Goal: Entertainment & Leisure: Consume media (video, audio)

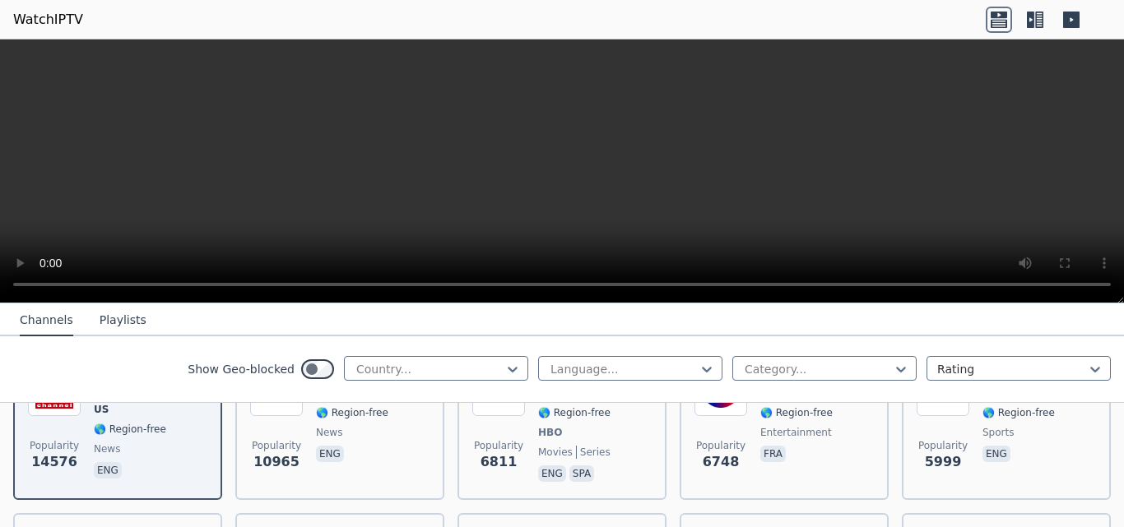
scroll to position [329, 0]
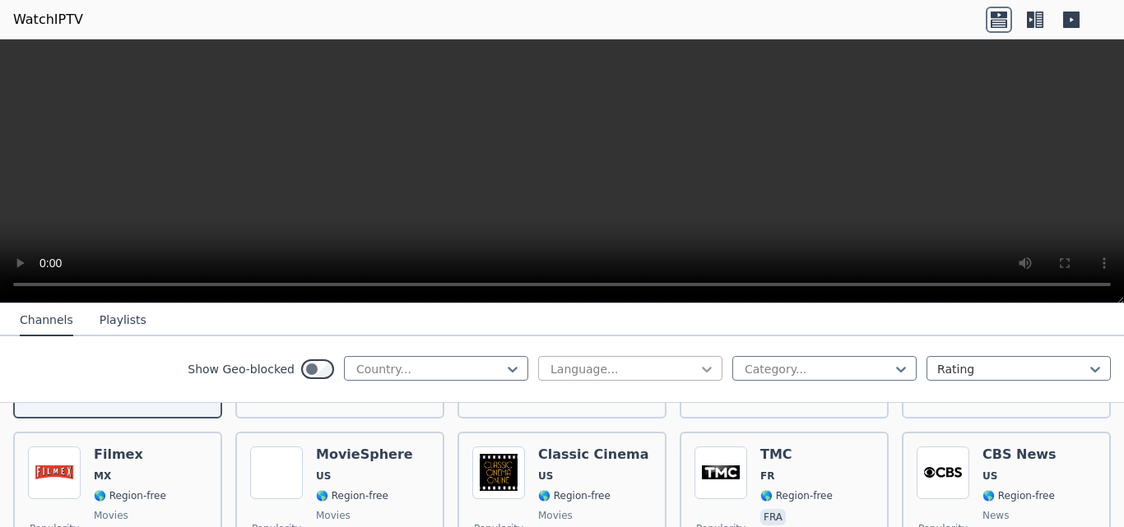
click at [702, 370] on icon at bounding box center [707, 370] width 10 height 6
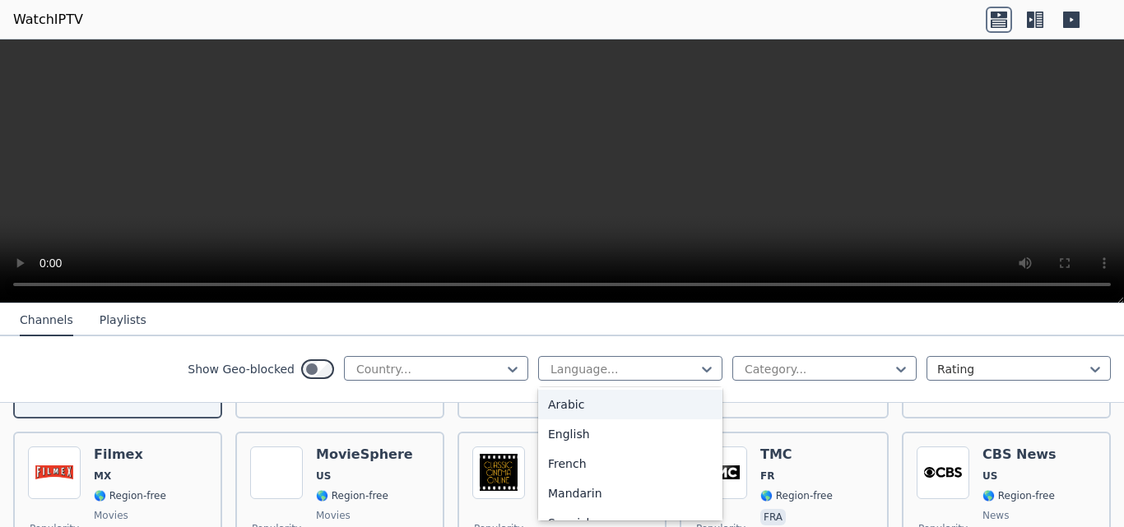
scroll to position [0, 0]
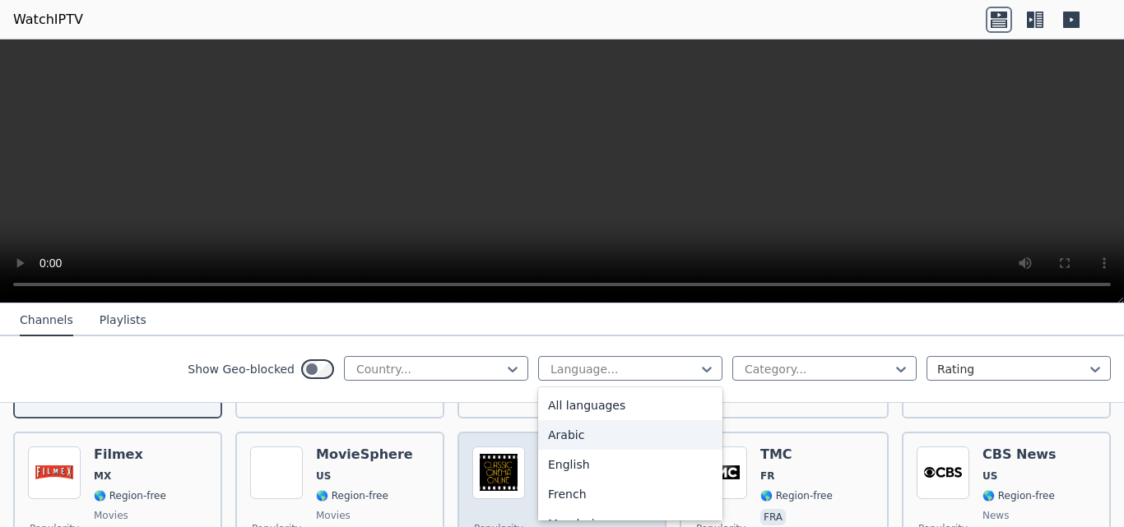
click at [587, 440] on div "Arabic" at bounding box center [630, 435] width 184 height 30
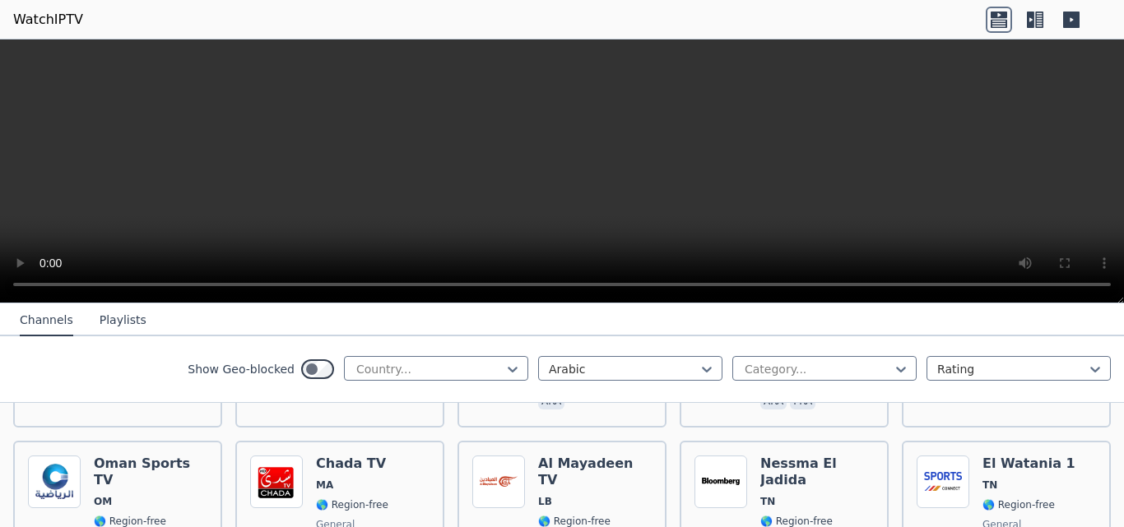
scroll to position [658, 0]
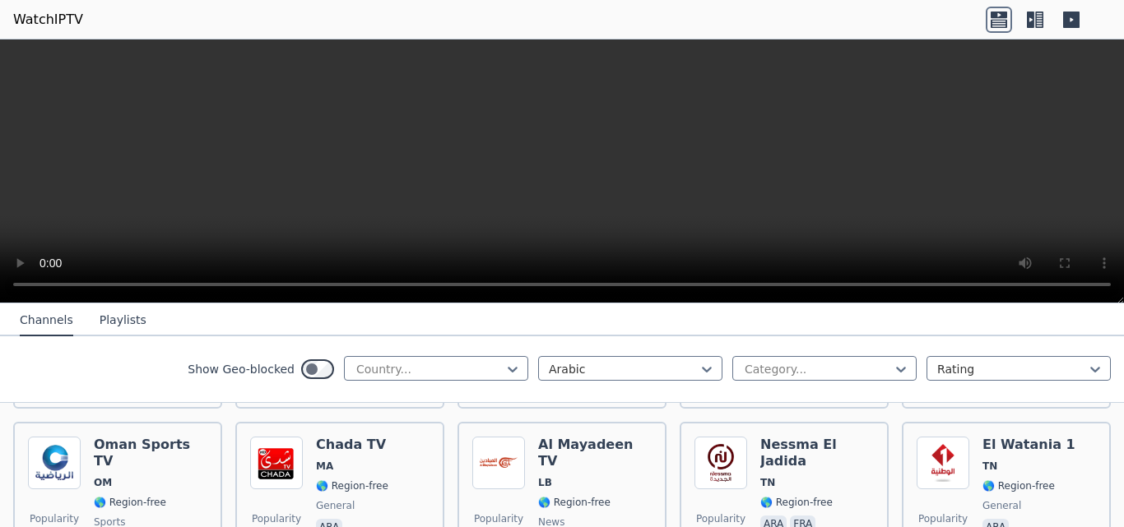
click at [1037, 21] on icon at bounding box center [1035, 20] width 26 height 26
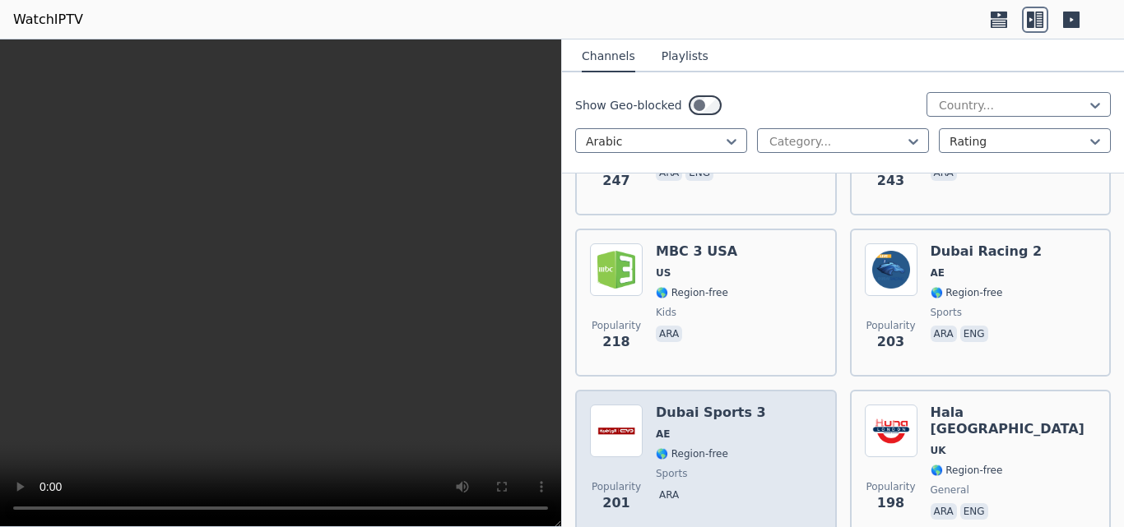
scroll to position [1893, 0]
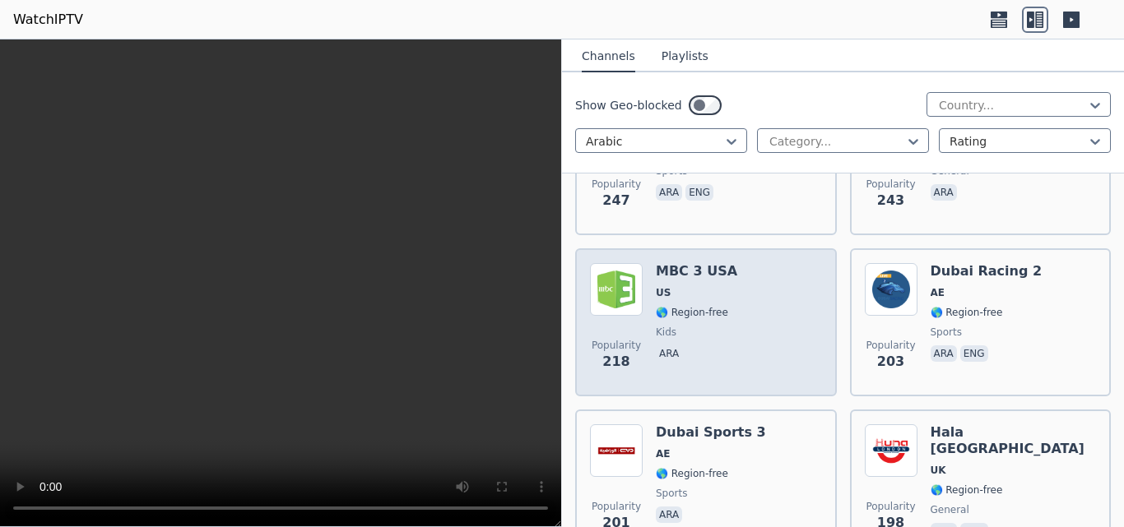
click at [682, 306] on span "🌎 Region-free" at bounding box center [692, 312] width 72 height 13
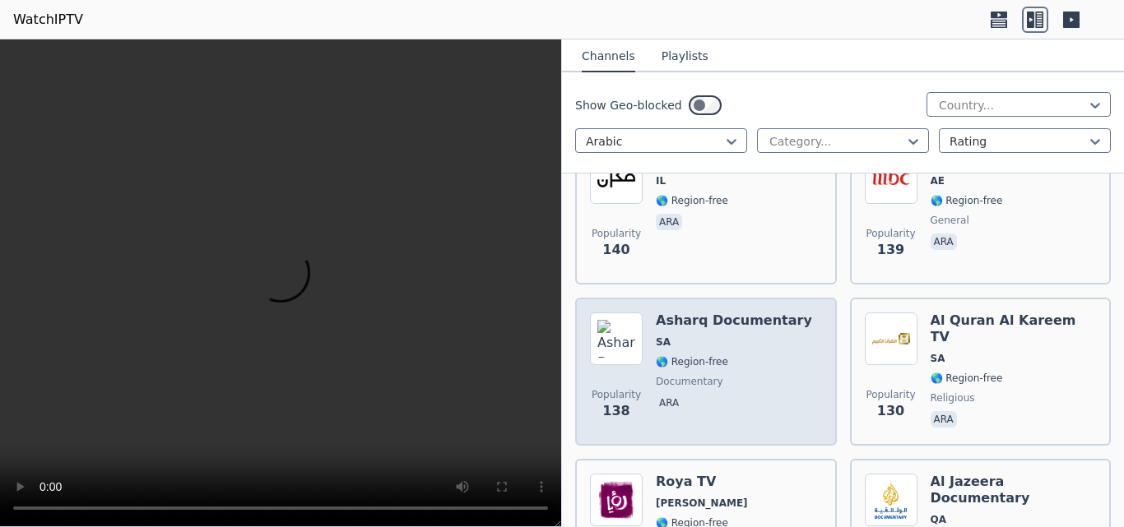
scroll to position [3374, 0]
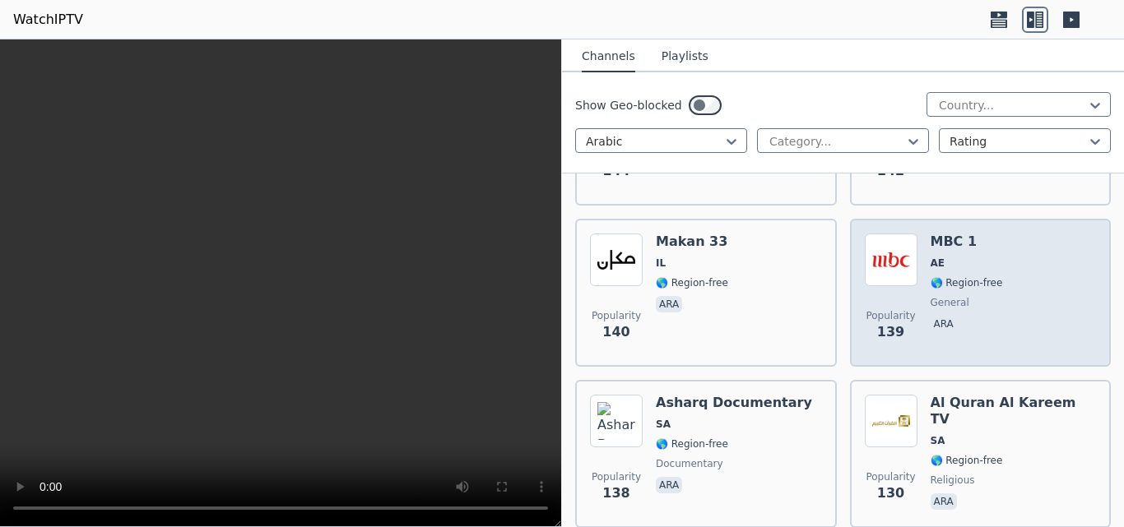
click at [909, 270] on img at bounding box center [891, 260] width 53 height 53
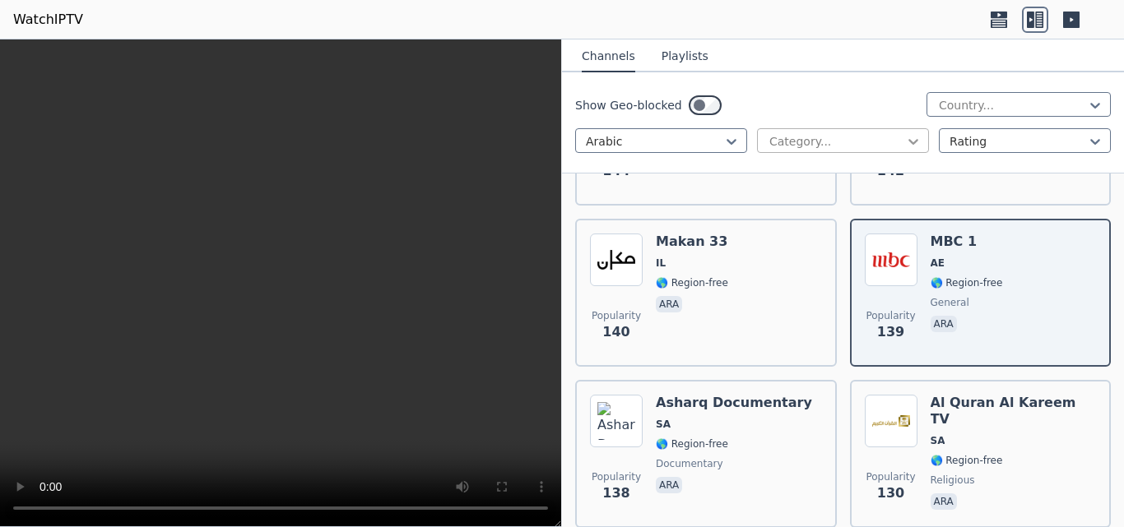
click at [909, 141] on icon at bounding box center [913, 142] width 10 height 6
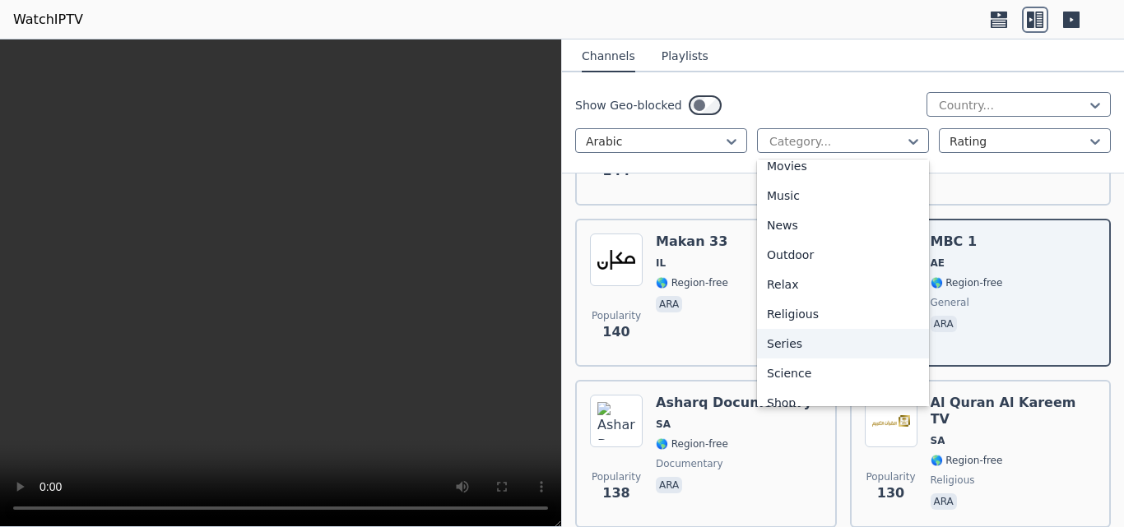
scroll to position [395, 0]
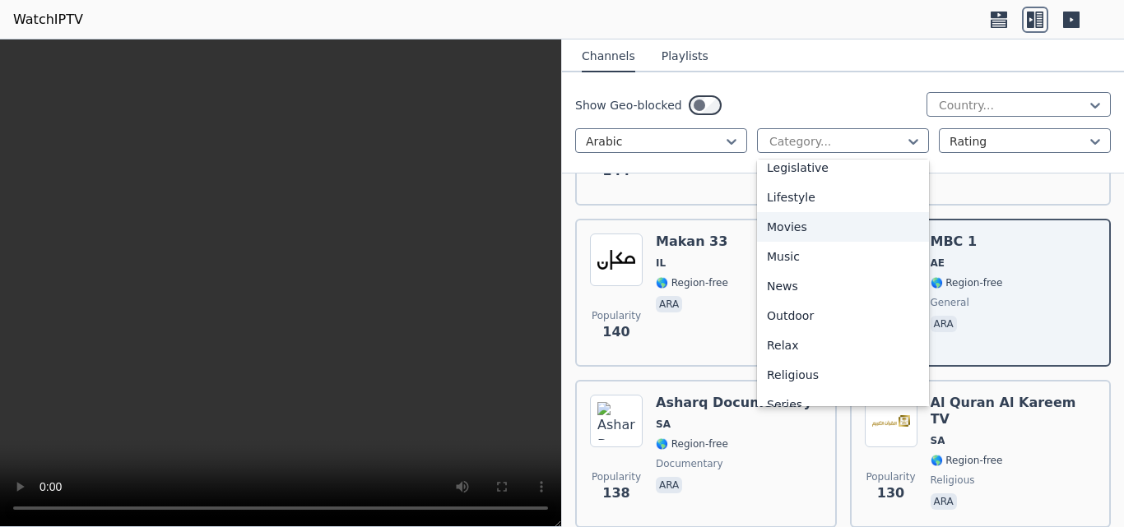
click at [815, 226] on div "Movies" at bounding box center [843, 227] width 172 height 30
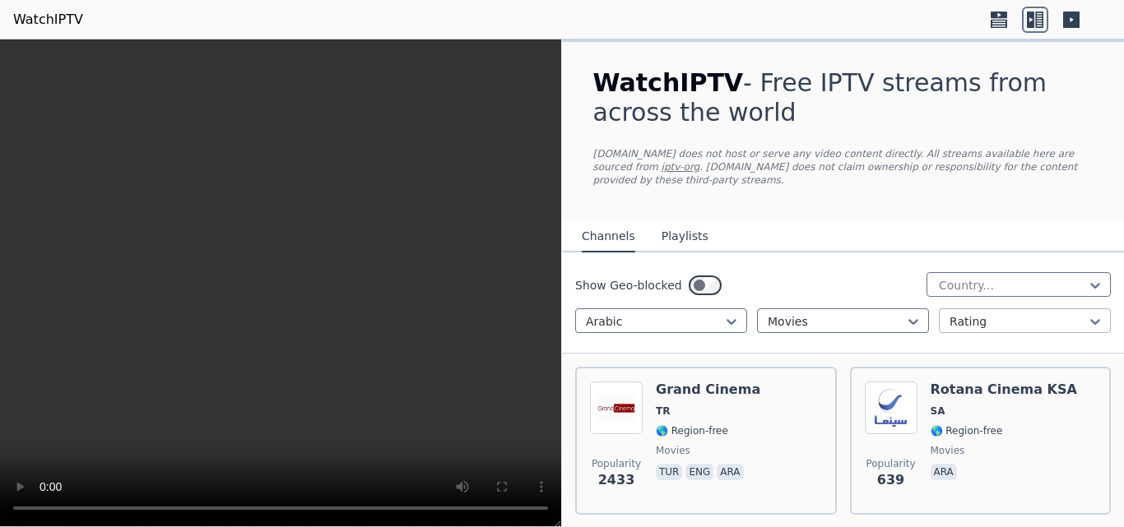
click at [1002, 314] on div at bounding box center [1018, 322] width 137 height 16
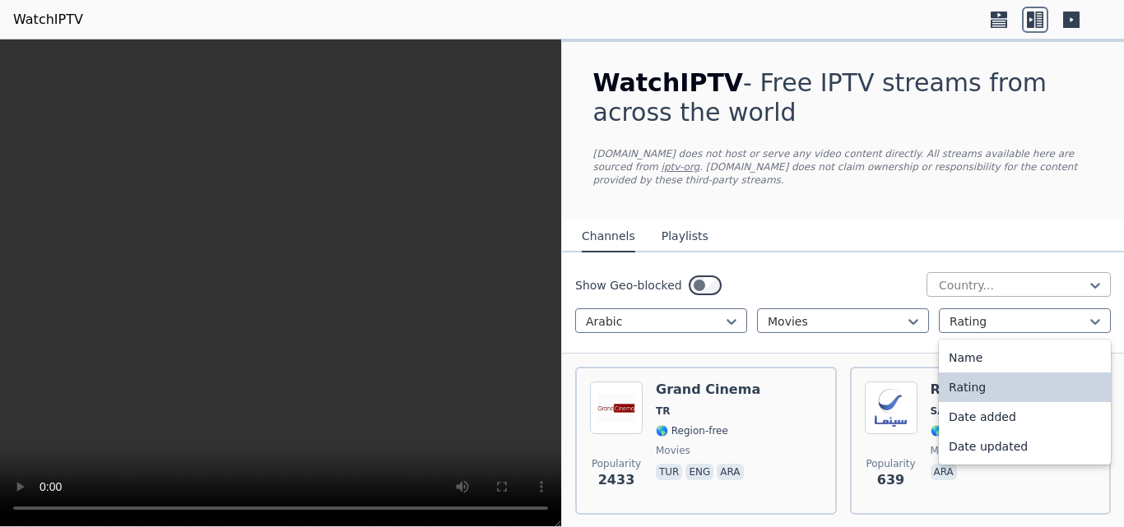
click at [1052, 277] on div at bounding box center [1012, 285] width 150 height 16
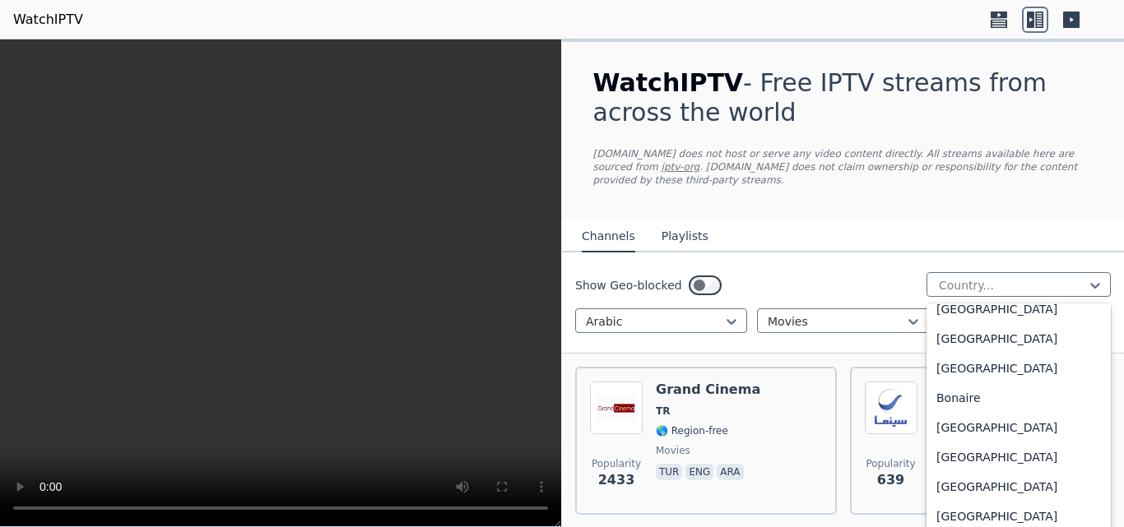
scroll to position [658, 0]
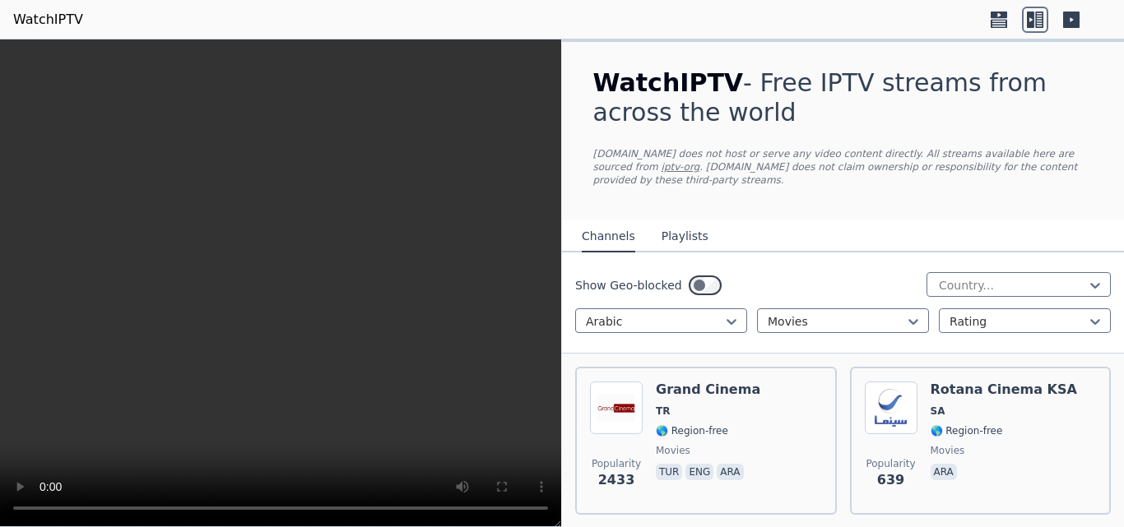
click at [677, 221] on button "Playlists" at bounding box center [685, 236] width 47 height 31
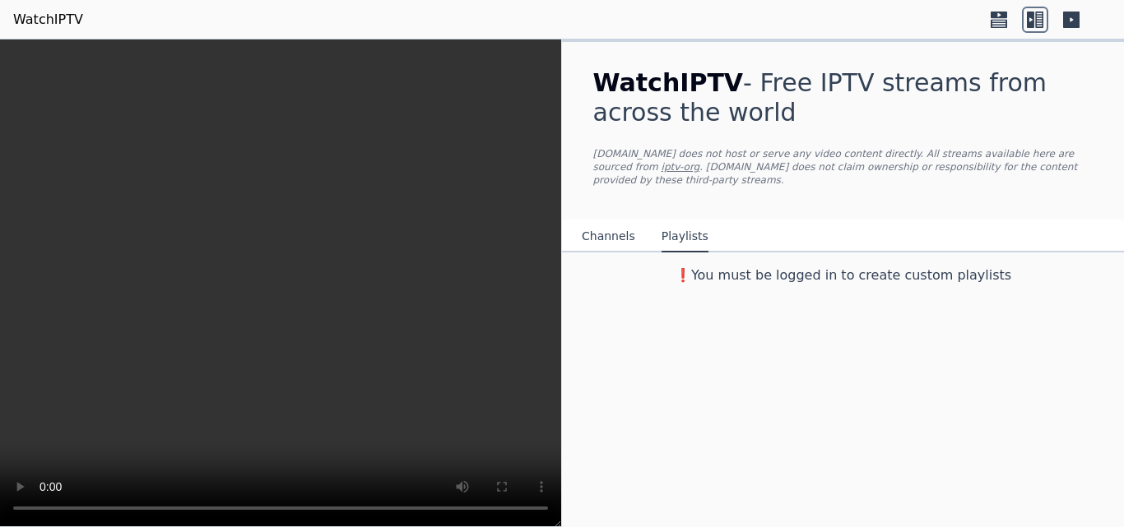
click at [598, 225] on button "Channels" at bounding box center [608, 236] width 53 height 31
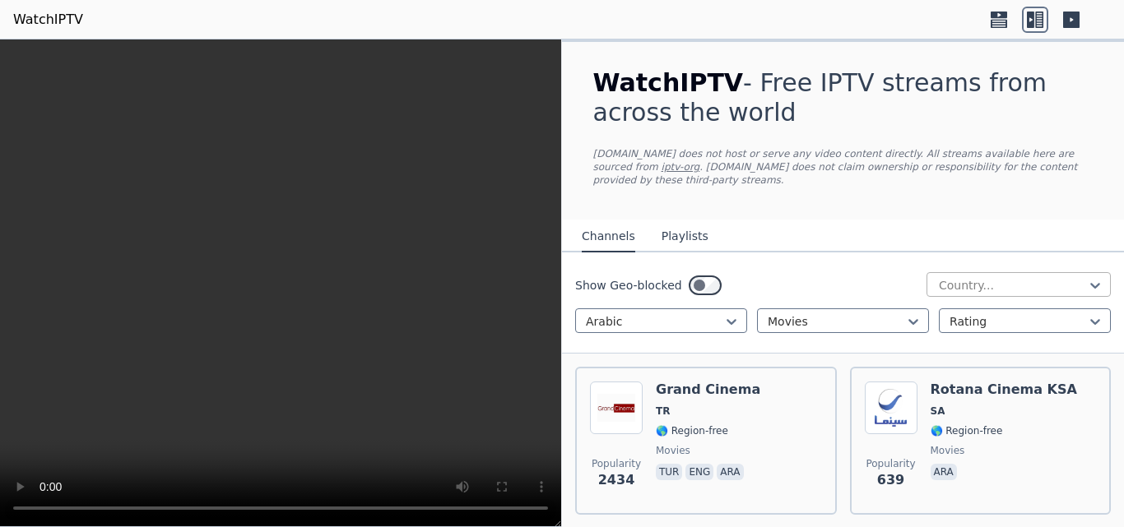
click at [1087, 273] on div at bounding box center [1095, 285] width 16 height 25
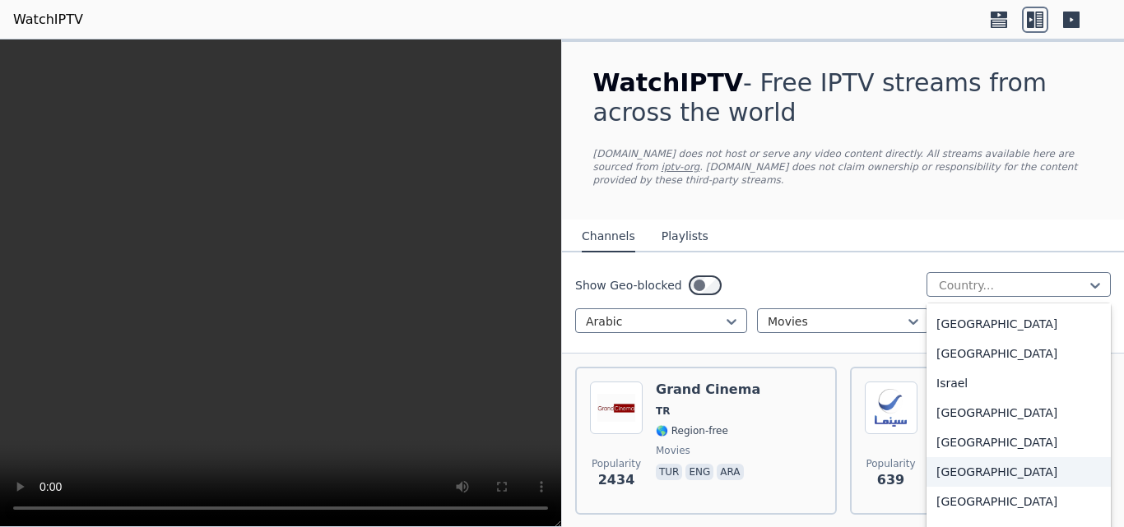
scroll to position [2633, 0]
click at [1001, 336] on div "[GEOGRAPHIC_DATA]" at bounding box center [1019, 325] width 184 height 30
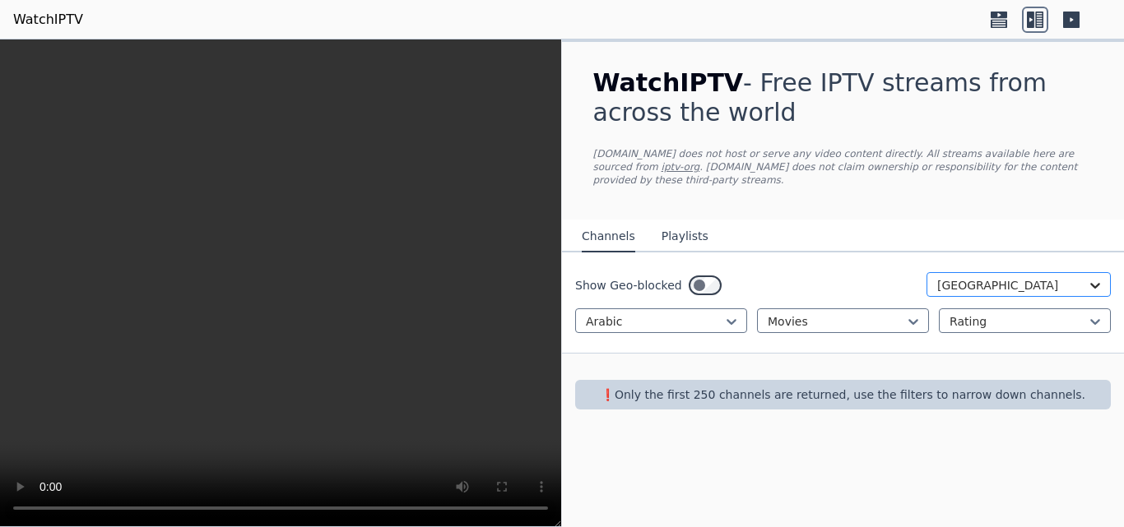
click at [1095, 277] on icon at bounding box center [1095, 285] width 16 height 16
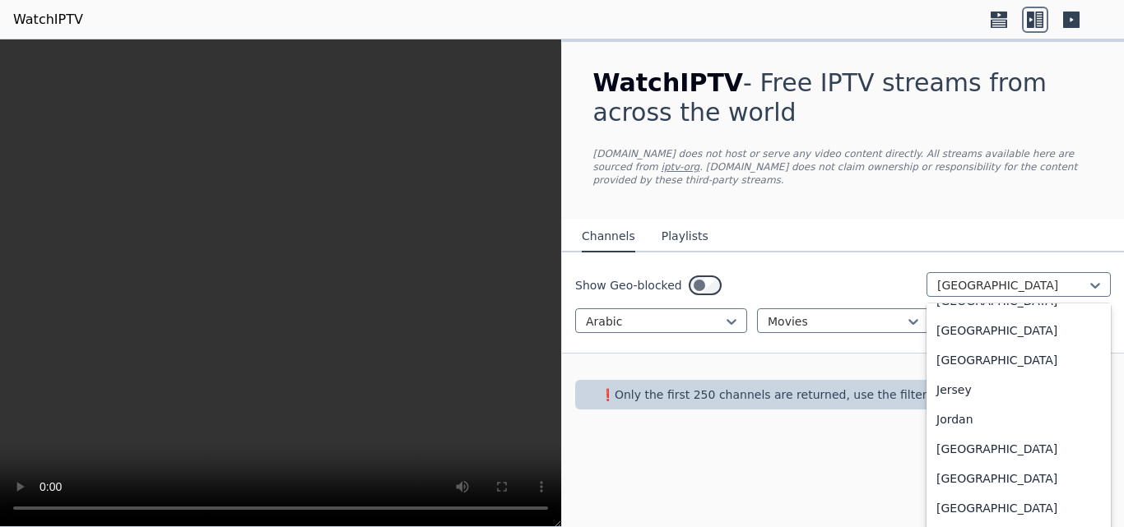
scroll to position [2778, 0]
click at [987, 362] on div "[GEOGRAPHIC_DATA]" at bounding box center [1019, 358] width 184 height 30
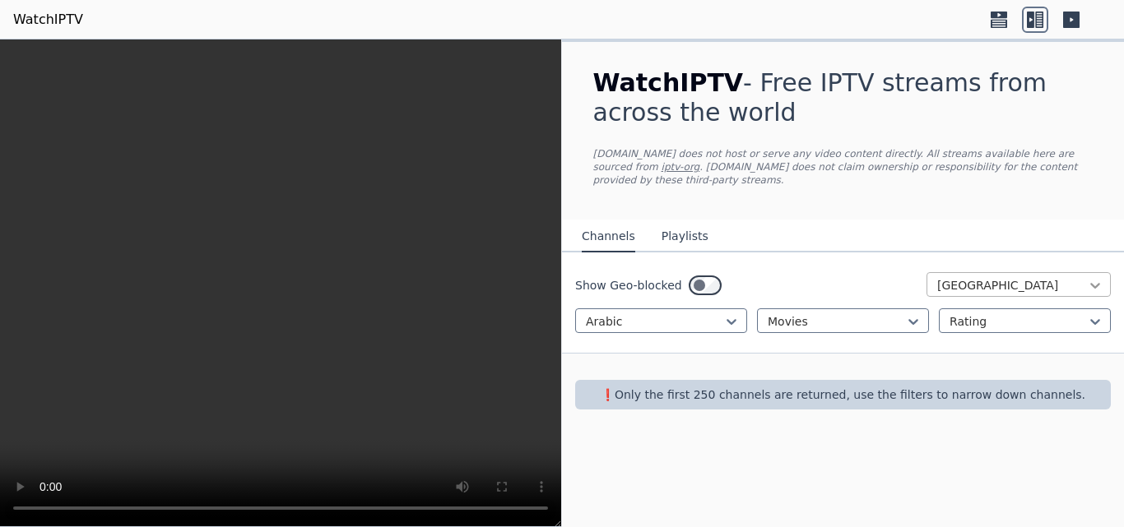
click at [1095, 277] on icon at bounding box center [1095, 285] width 16 height 16
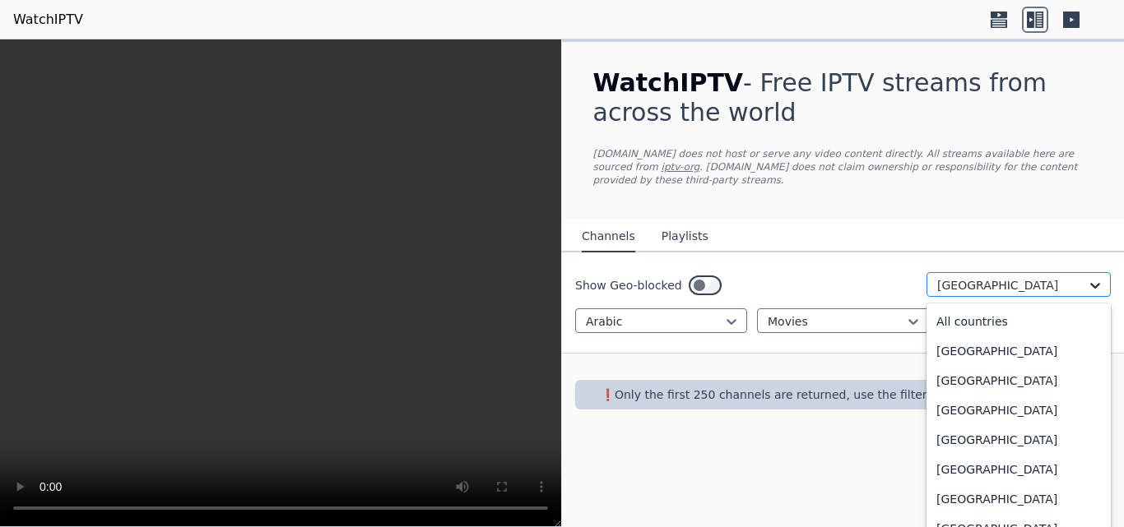
scroll to position [2626, 0]
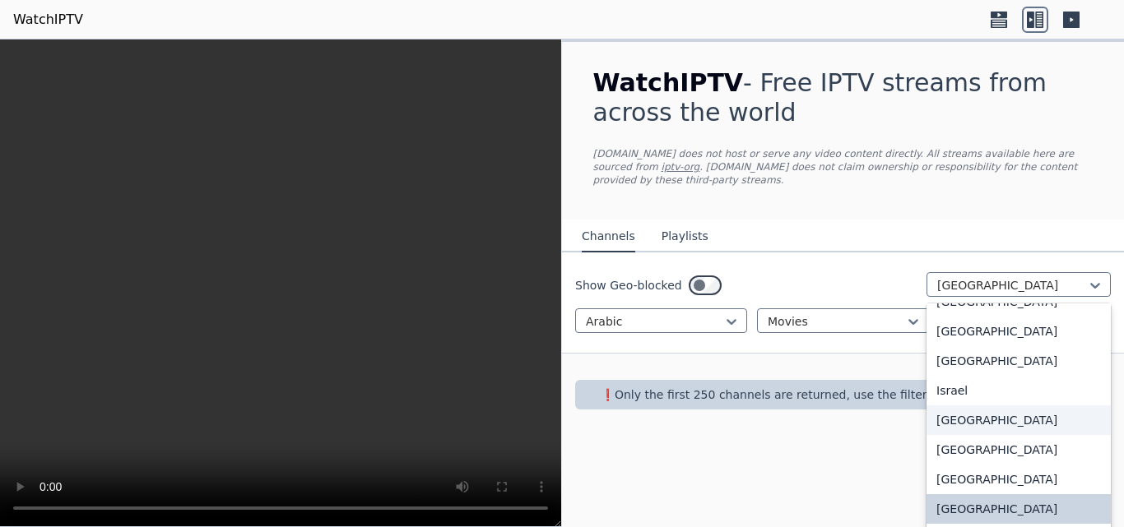
click at [965, 420] on div "[GEOGRAPHIC_DATA]" at bounding box center [1019, 421] width 184 height 30
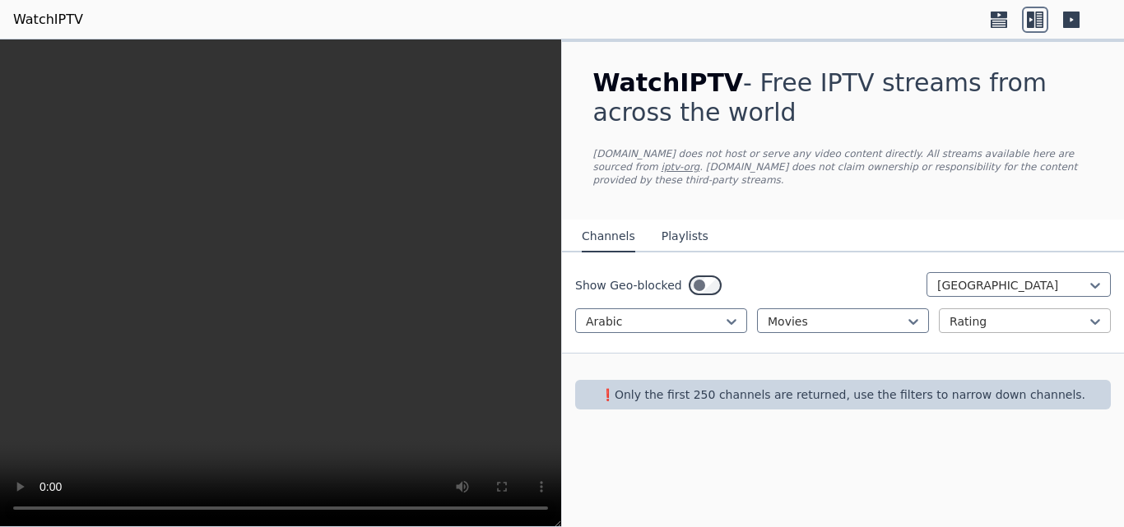
click at [1050, 314] on div at bounding box center [1018, 322] width 137 height 16
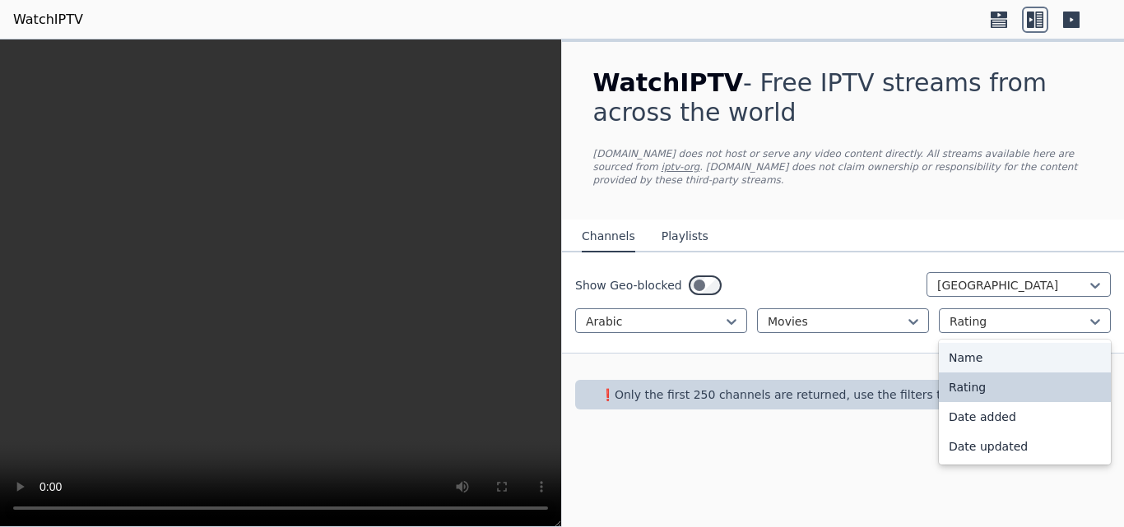
click at [993, 344] on div "Name" at bounding box center [1025, 358] width 172 height 30
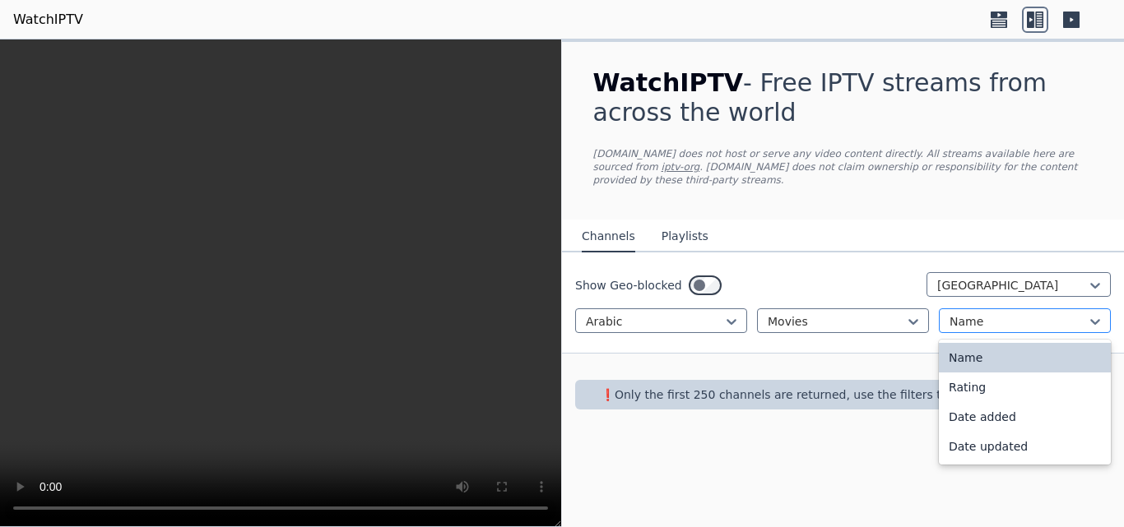
click at [1057, 314] on div at bounding box center [1018, 322] width 137 height 16
click at [1001, 374] on div "Rating" at bounding box center [1025, 388] width 172 height 30
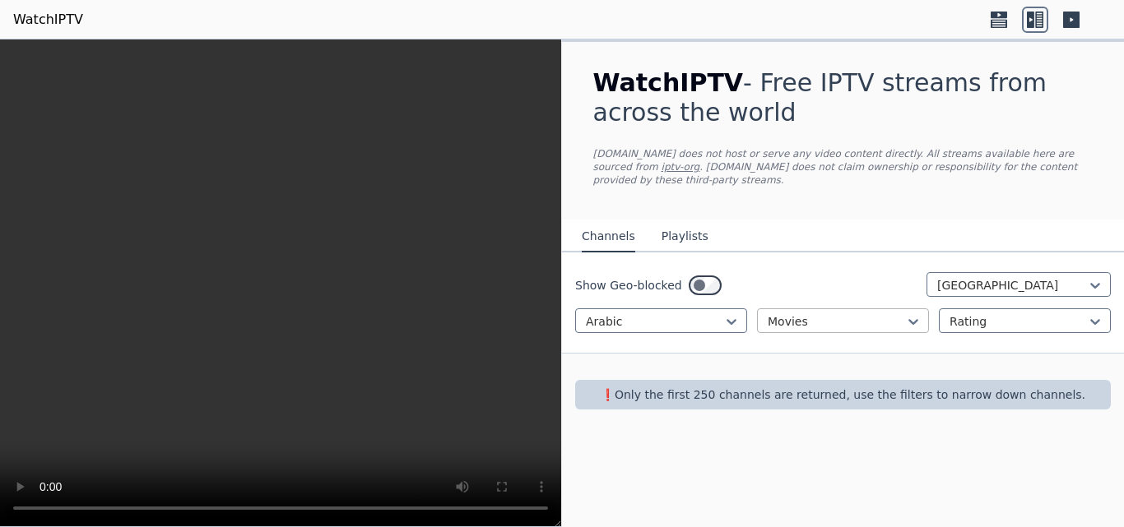
click at [844, 314] on div at bounding box center [836, 322] width 137 height 16
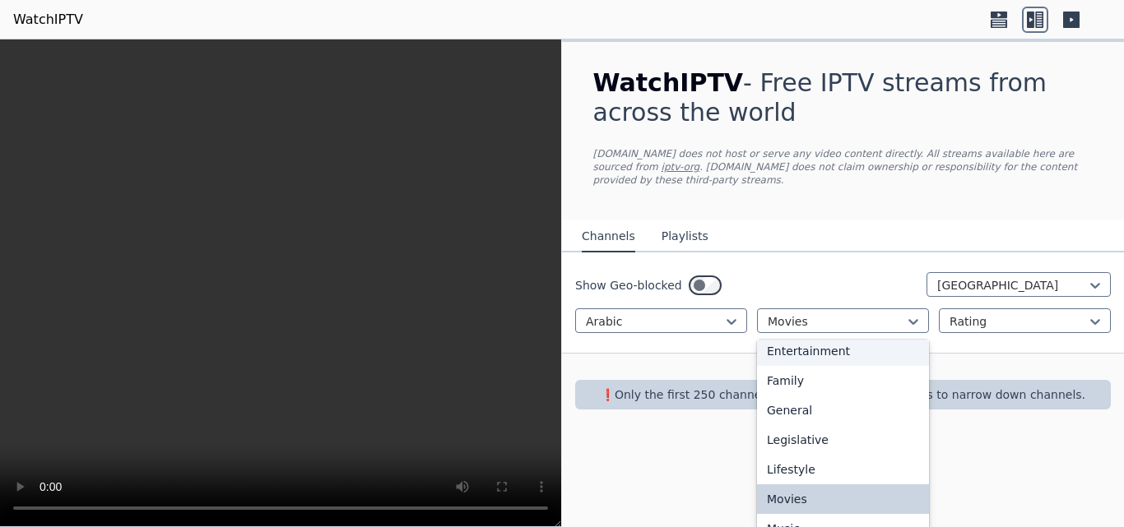
scroll to position [323, 0]
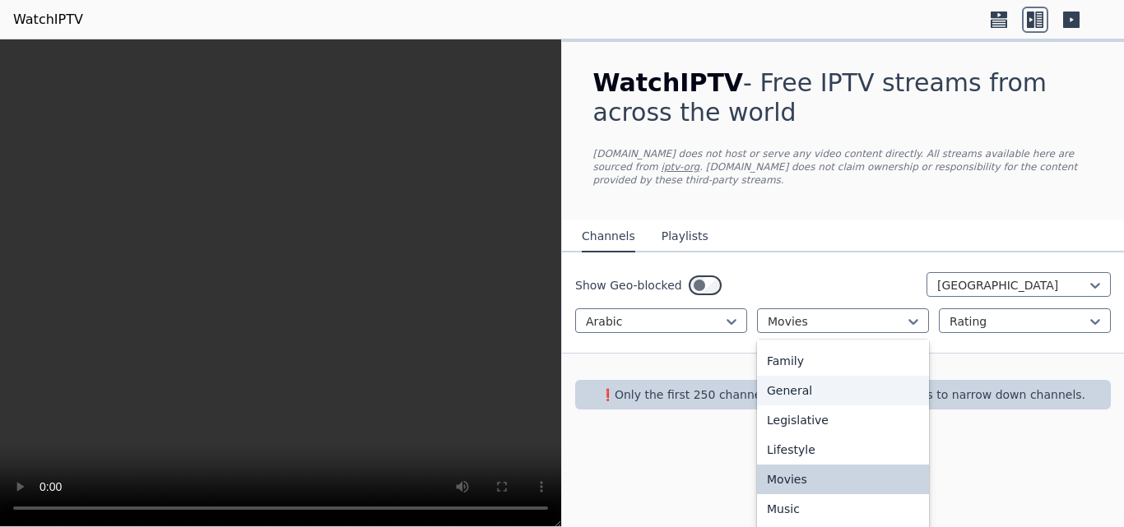
click at [824, 381] on div "General" at bounding box center [843, 391] width 172 height 30
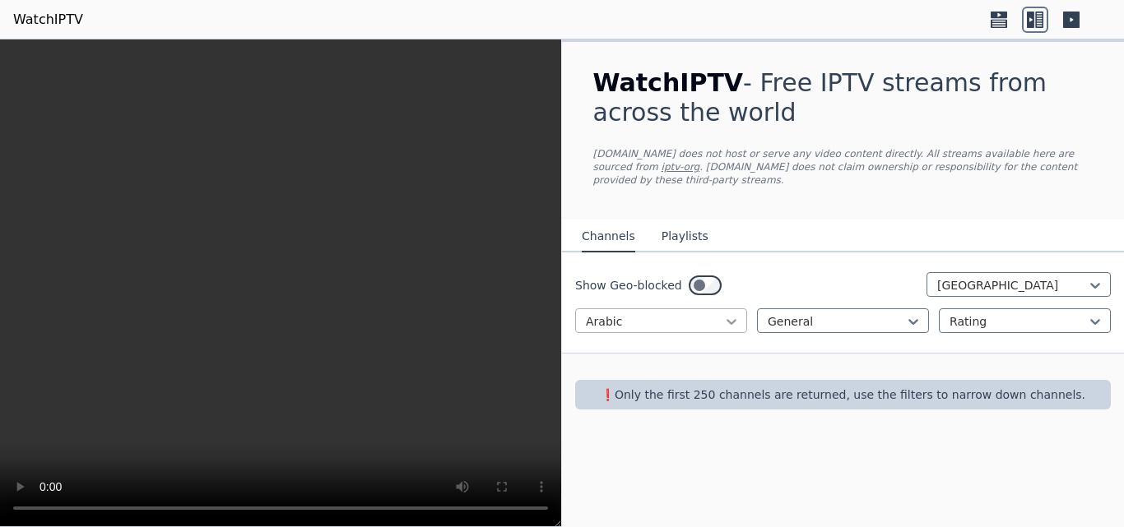
click at [734, 314] on icon at bounding box center [731, 322] width 16 height 16
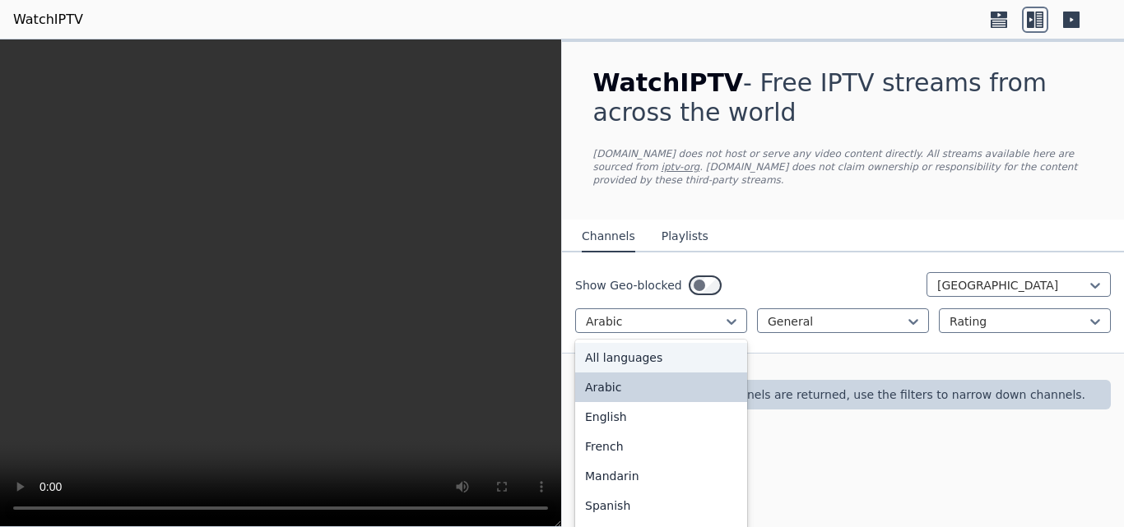
click at [667, 344] on div "All languages" at bounding box center [661, 358] width 172 height 30
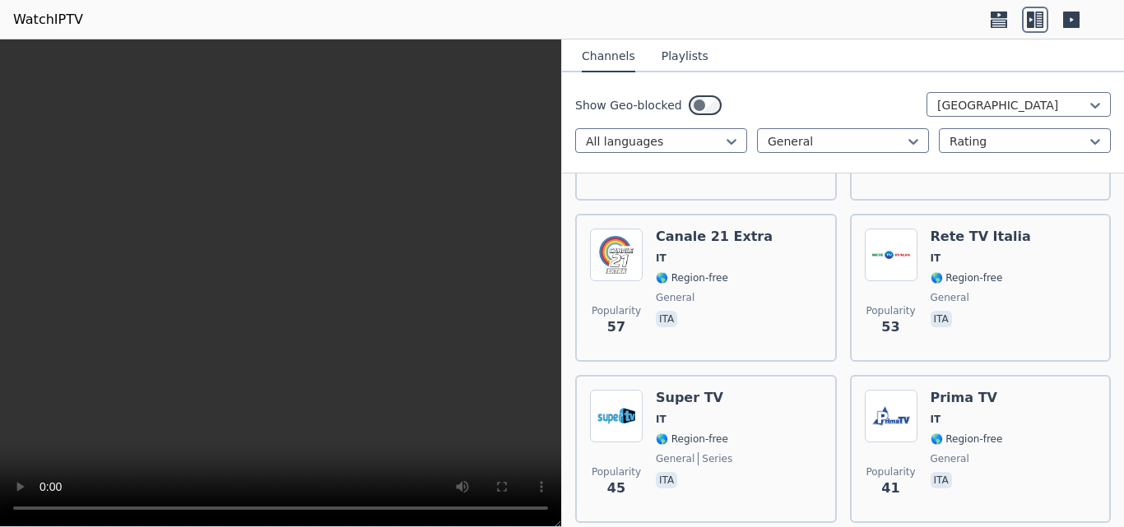
scroll to position [658, 0]
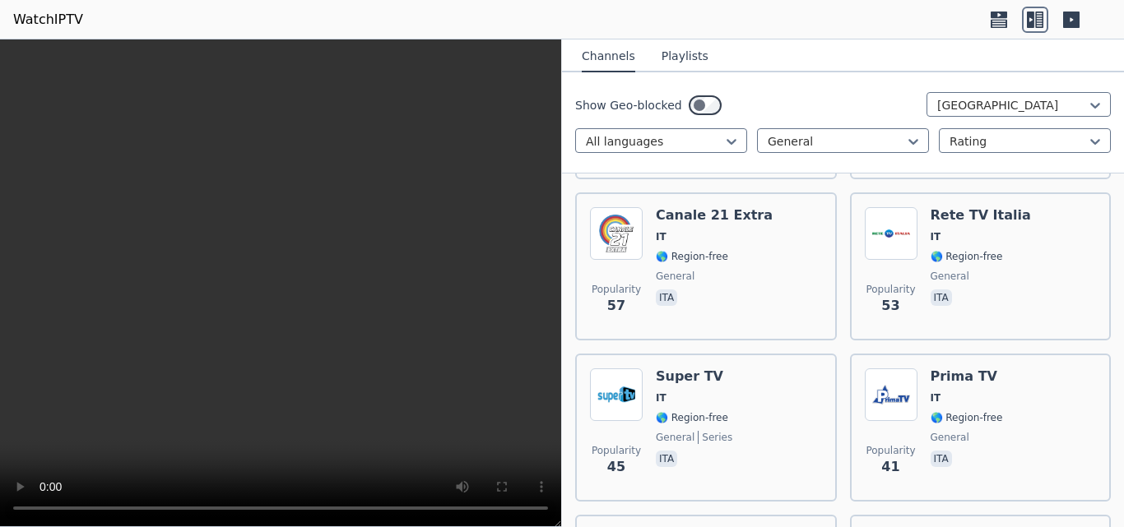
click at [676, 369] on h6 "Super TV" at bounding box center [694, 377] width 77 height 16
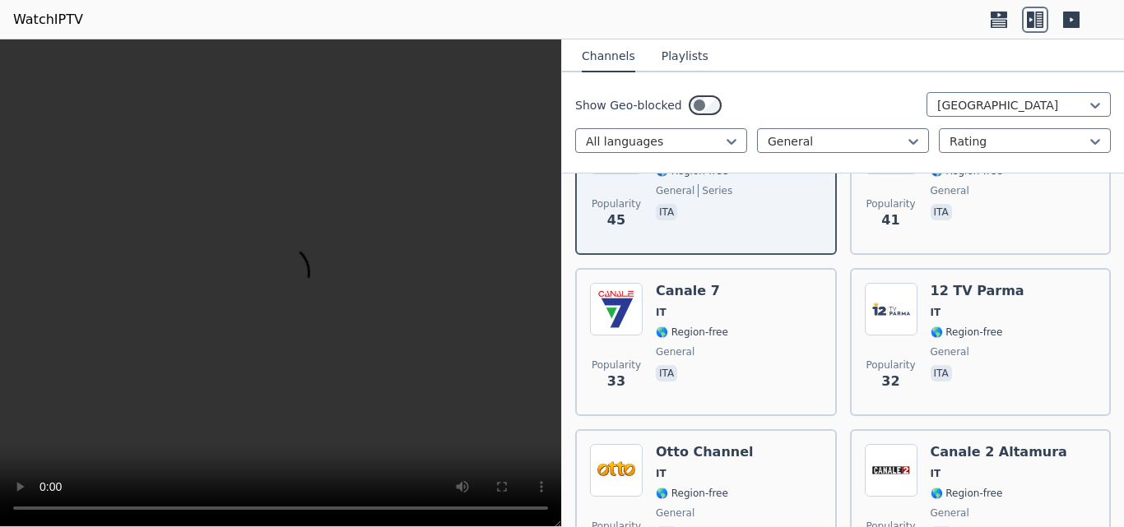
scroll to position [741, 0]
